Goal: Answer question/provide support: Share knowledge or assist other users

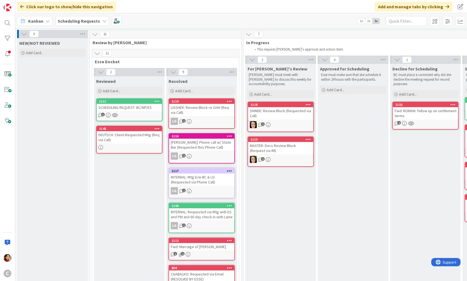
click at [122, 140] on div "DEUTSCH: Client-Requested Mtg (Req via Call)" at bounding box center [129, 137] width 65 height 12
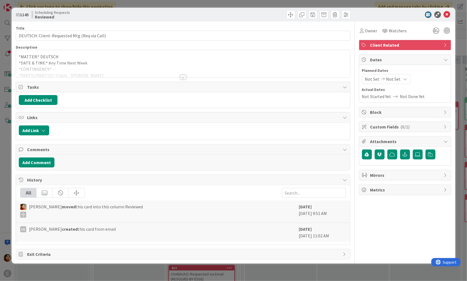
click at [5, 139] on div "ID 1145 Scheduling Requests Reviewed Title 44 / 128 DEUTSCH: Client-Requested M…" at bounding box center [233, 140] width 467 height 281
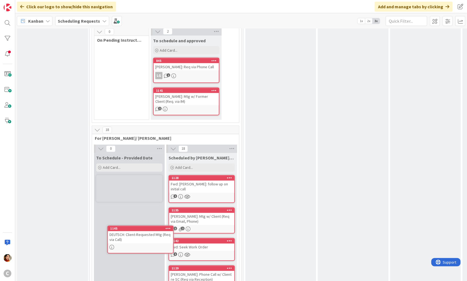
scroll to position [406, 0]
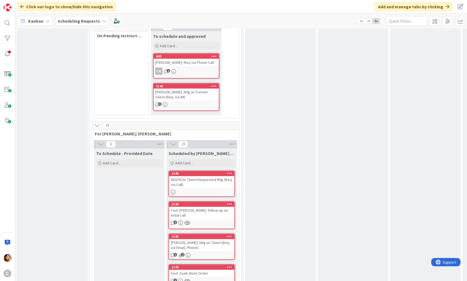
click at [199, 176] on div "DEUTSCH: Client-Requested Mtg (Req via Call)" at bounding box center [201, 182] width 65 height 12
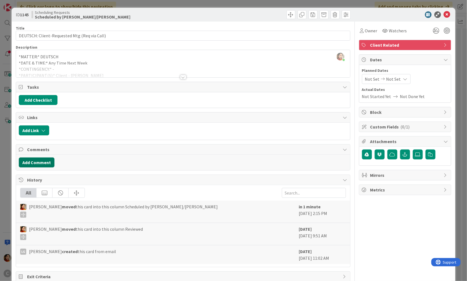
click at [39, 162] on button "Add Comment" at bounding box center [37, 162] width 36 height 10
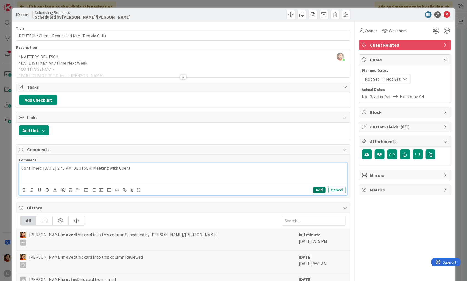
click at [323, 188] on button "Add" at bounding box center [319, 190] width 12 height 7
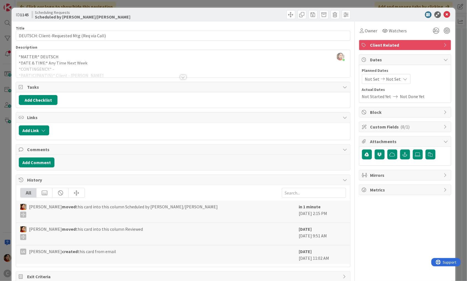
click at [2, 154] on div "ID 1145 Scheduling Requests Scheduled by [PERSON_NAME]/[PERSON_NAME] Title 44 /…" at bounding box center [233, 140] width 467 height 281
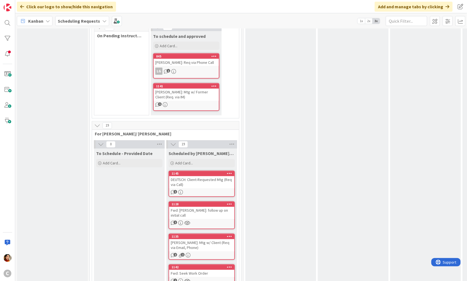
click at [200, 89] on div "[PERSON_NAME]: Mtg w/ Former Client (Req. via IM)" at bounding box center [186, 95] width 65 height 12
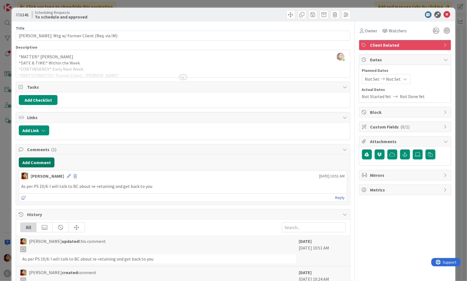
click at [39, 162] on button "Add Comment" at bounding box center [37, 162] width 36 height 10
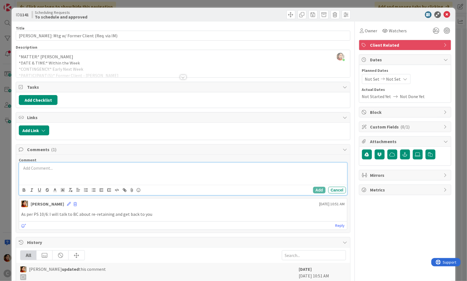
click at [37, 177] on div at bounding box center [183, 174] width 328 height 22
click at [321, 191] on button "Add" at bounding box center [319, 190] width 12 height 7
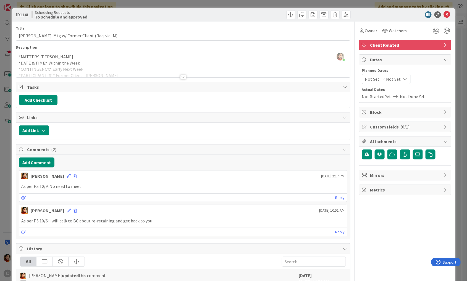
click at [8, 166] on div "ID 1141 Scheduling Requests To schedule and approved Title 42 / 128 [PERSON_NAM…" at bounding box center [233, 140] width 467 height 281
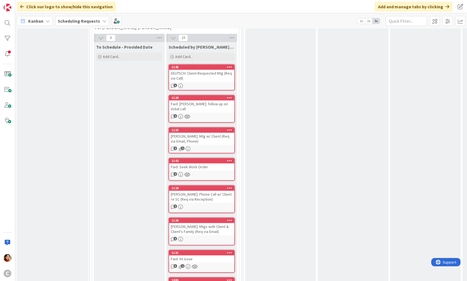
scroll to position [607, 0]
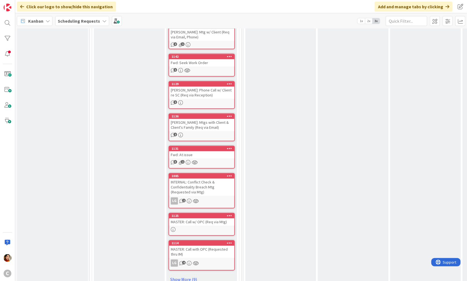
drag, startPoint x: 151, startPoint y: 209, endPoint x: 198, endPoint y: 12, distance: 202.3
click at [102, 20] on icon at bounding box center [104, 21] width 4 height 4
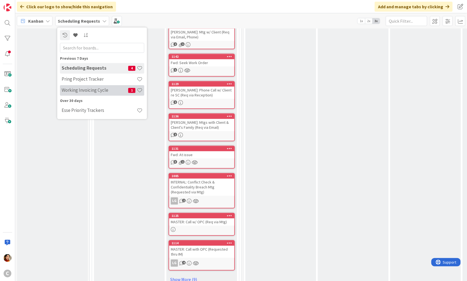
click at [82, 88] on h4 "Working Invoicing Cycle" at bounding box center [95, 91] width 67 height 6
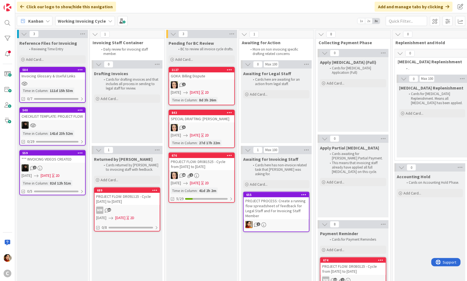
scroll to position [0, 10]
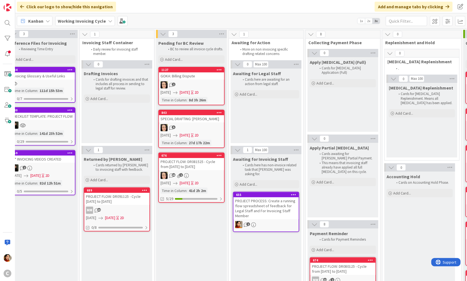
click at [205, 84] on div "1" at bounding box center [191, 84] width 65 height 7
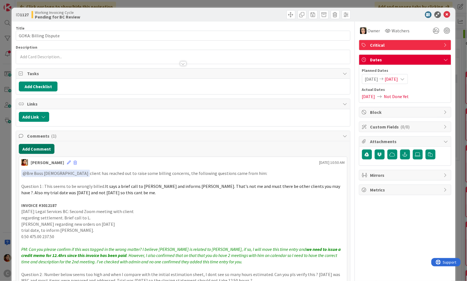
click at [39, 146] on button "Add Comment" at bounding box center [37, 149] width 36 height 10
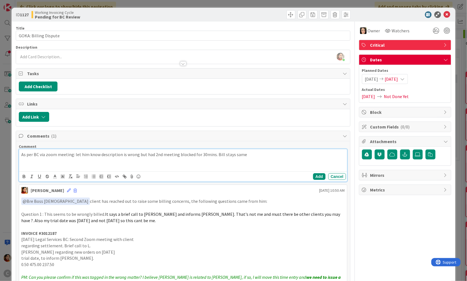
click at [143, 153] on p "As per BC via zoom meeting: let him know description is wrong but had 2nd meeti…" at bounding box center [182, 154] width 323 height 6
click at [246, 155] on p "As per BC via zoom meeting: let him know description is wrong but had 2nd meeti…" at bounding box center [182, 154] width 323 height 6
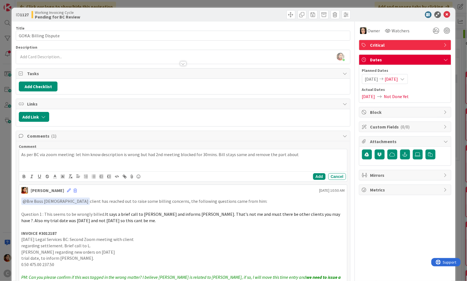
click at [65, 245] on p "regarding settlement. Brief call to L." at bounding box center [182, 245] width 323 height 6
drag, startPoint x: 65, startPoint y: 245, endPoint x: 76, endPoint y: 255, distance: 15.3
copy div "Brief call to [PERSON_NAME] regarding new orders on [DATE] trial date, to infor…"
click at [298, 156] on p "As per BC via zoom meeting: let him know description is wrong but had 2nd meeti…" at bounding box center [182, 154] width 323 height 6
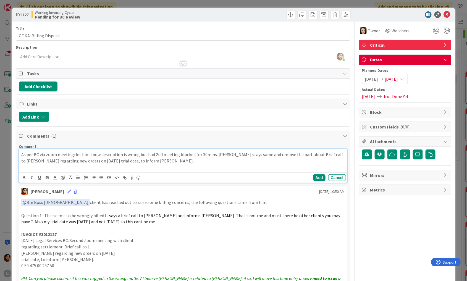
click at [158, 165] on p at bounding box center [182, 167] width 323 height 6
click at [318, 178] on button "Add" at bounding box center [319, 177] width 12 height 7
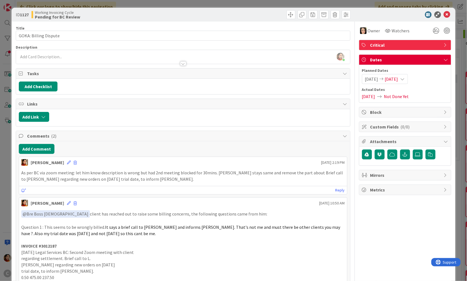
click at [5, 176] on div "ID 1127 Working Invoicing Cycle Pending for BC Review Title 21 / 128 GOKA: Bill…" at bounding box center [233, 140] width 467 height 281
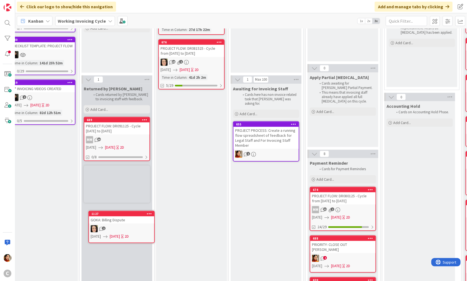
scroll to position [73, 10]
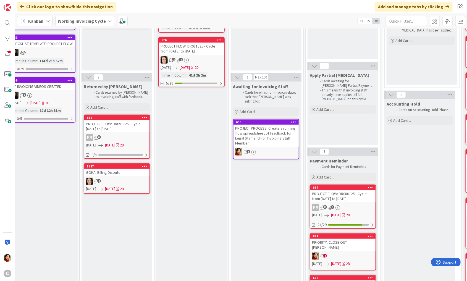
click at [127, 178] on div "2" at bounding box center [116, 181] width 65 height 7
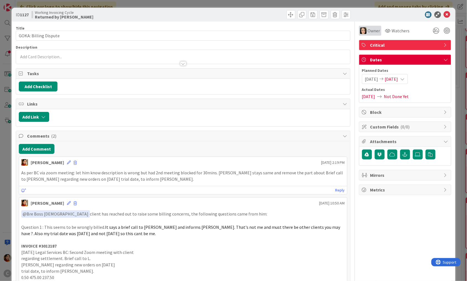
click at [364, 33] on img at bounding box center [363, 30] width 7 height 7
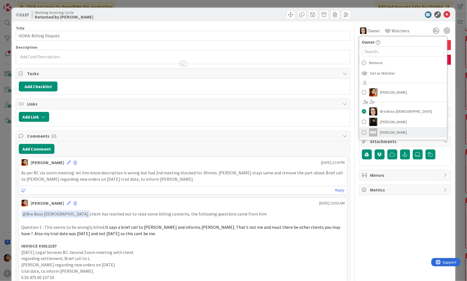
click at [375, 129] on div "MM" at bounding box center [373, 132] width 8 height 8
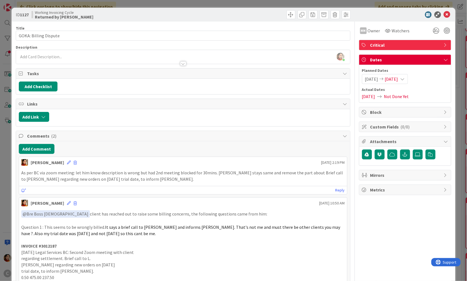
scroll to position [8, 0]
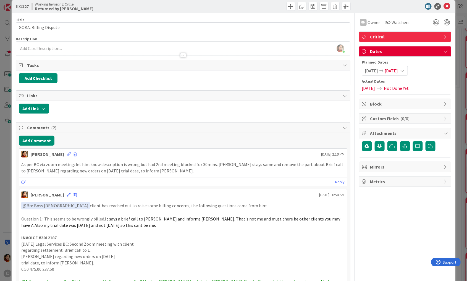
click at [11, 162] on div "ID 1127 Working Invoicing Cycle Returned by [PERSON_NAME] Title 21 / 128 GOKA: …" at bounding box center [233, 140] width 467 height 281
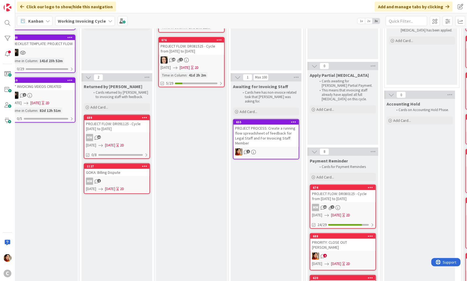
click at [113, 169] on div "GOKA: Billing Dispute" at bounding box center [116, 172] width 65 height 7
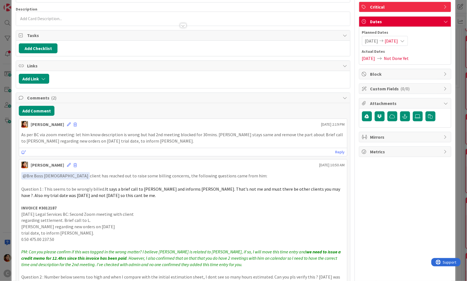
scroll to position [41, 0]
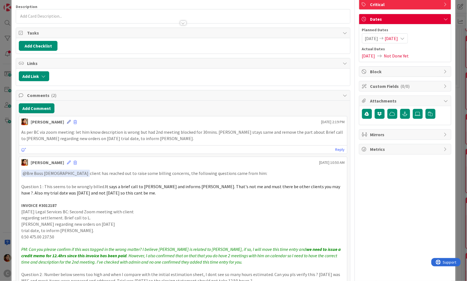
click at [67, 120] on icon at bounding box center [69, 122] width 4 height 4
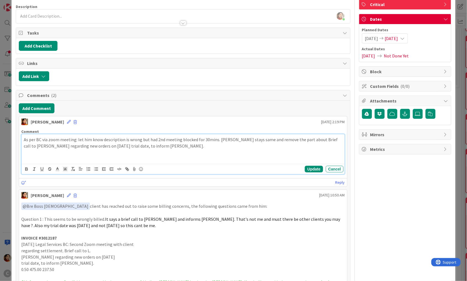
paste div
click at [317, 167] on button "Update" at bounding box center [314, 169] width 18 height 7
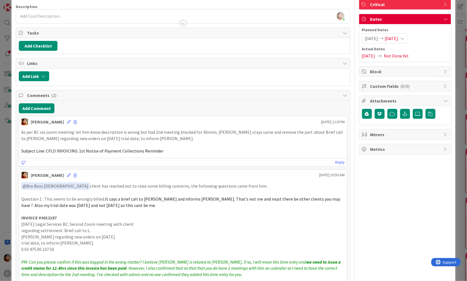
scroll to position [35, 0]
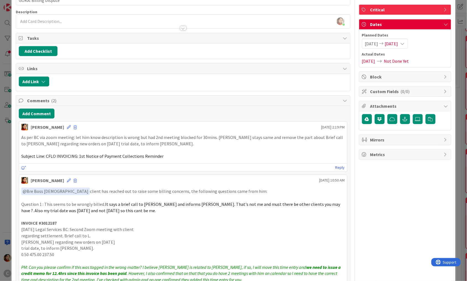
click at [8, 175] on div "ID 1127 Working Invoicing Cycle Returned by [PERSON_NAME] Title 21 / 128 GOKA: …" at bounding box center [233, 140] width 467 height 281
